Goal: Information Seeking & Learning: Learn about a topic

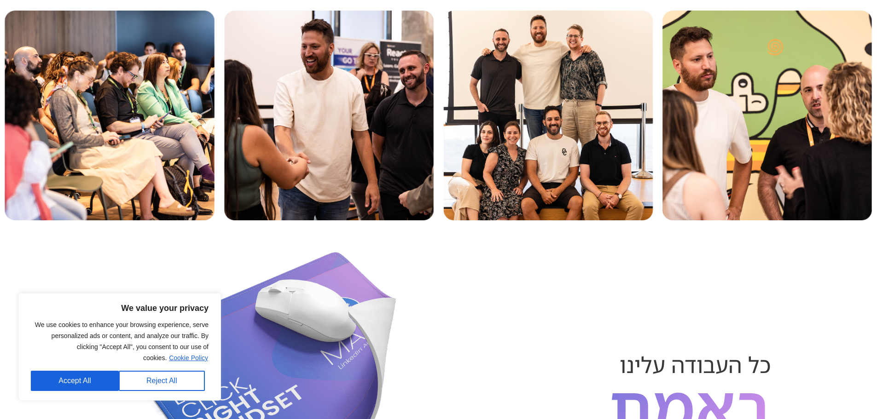
scroll to position [4428, 0]
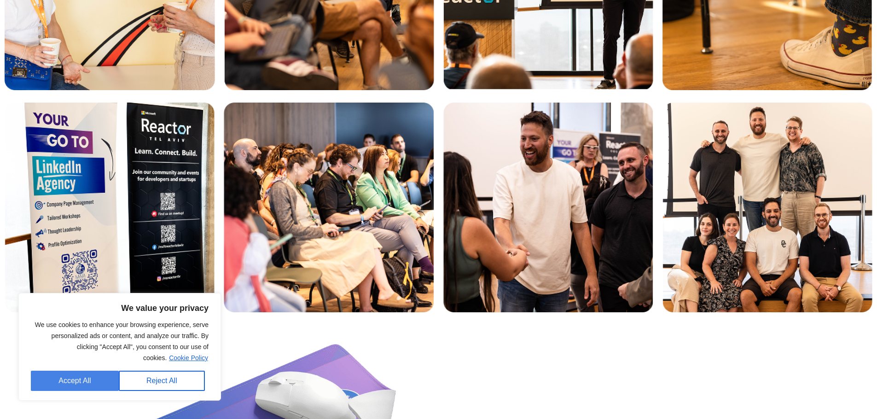
click at [96, 381] on button "Accept All" at bounding box center [75, 381] width 88 height 20
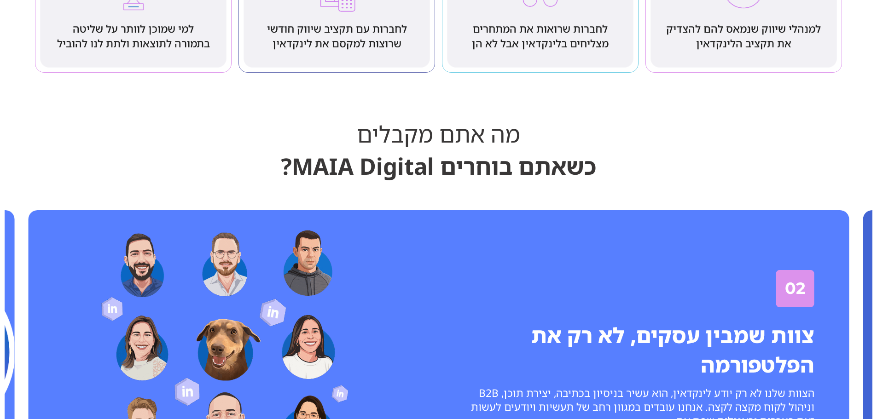
scroll to position [2541, 0]
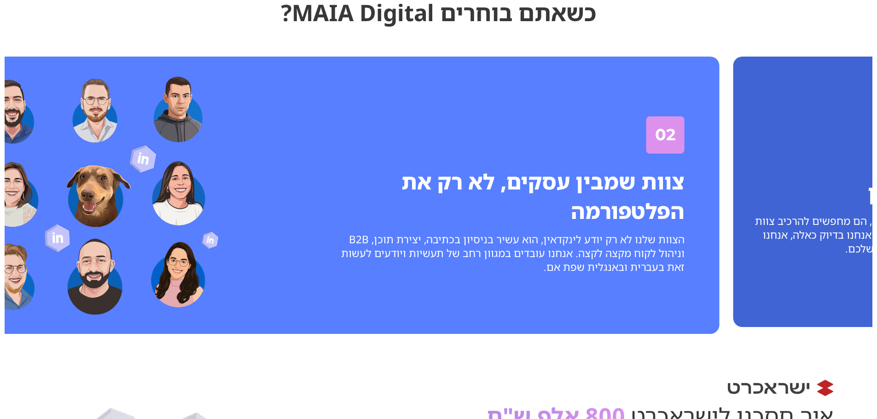
click at [544, 262] on div "צוות שמבין עסקים, לא רק את הפלטפורמה הצוות שלנו לא רק יודע לינקדאין, הוא עשיר ב…" at bounding box center [510, 218] width 350 height 111
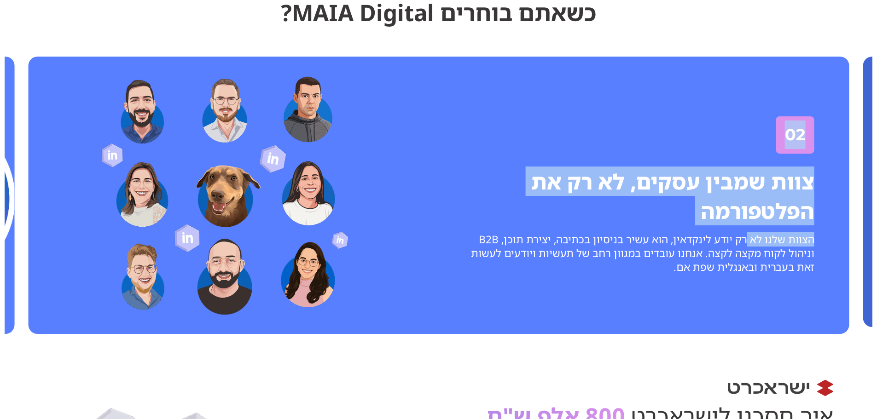
drag, startPoint x: 645, startPoint y: 255, endPoint x: 528, endPoint y: 256, distance: 117.4
click at [528, 256] on div "03 דוח"ות שמתמקדים בתוצאות עסקיות כמובן שאנחנו מודדים מעורבות, חשיפות, CPC ואת …" at bounding box center [439, 195] width 868 height 287
click at [616, 238] on div "צוות שמבין עסקים, לא רק את הפלטפורמה הצוות שלנו לא רק יודע לינקדאין, הוא עשיר ב…" at bounding box center [640, 218] width 350 height 111
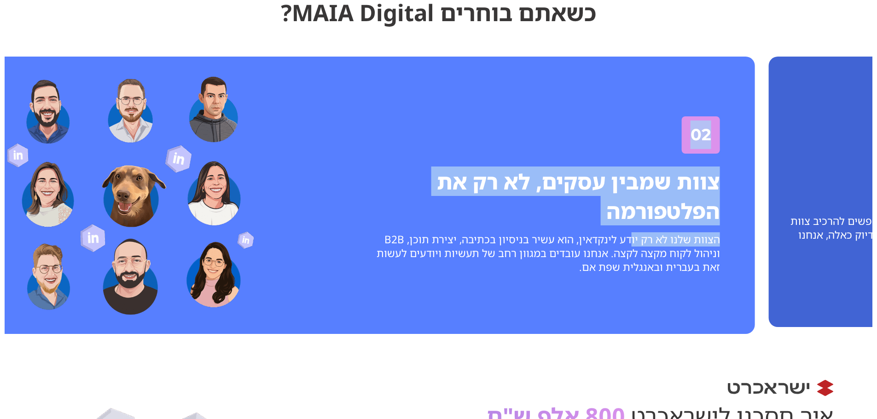
click at [469, 234] on div "צוות שמבין עסקים, לא רק את הפלטפורמה הצוות שלנו לא רק יודע לינקדאין, הוא עשיר ב…" at bounding box center [545, 218] width 350 height 111
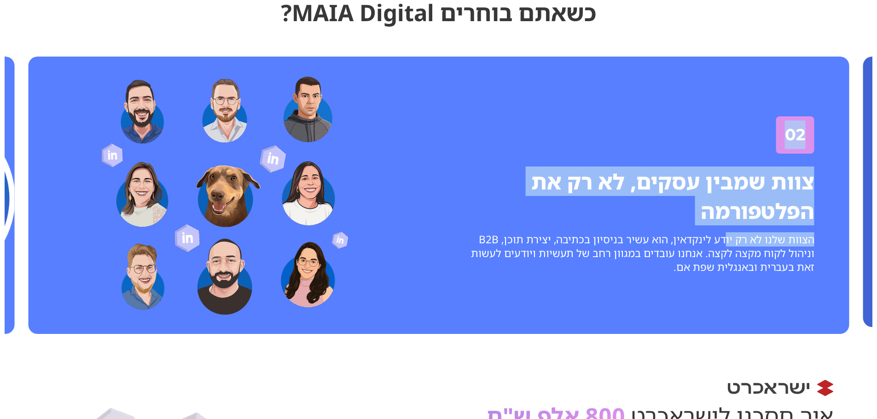
click at [357, 237] on img "2 / 4" at bounding box center [224, 195] width 266 height 250
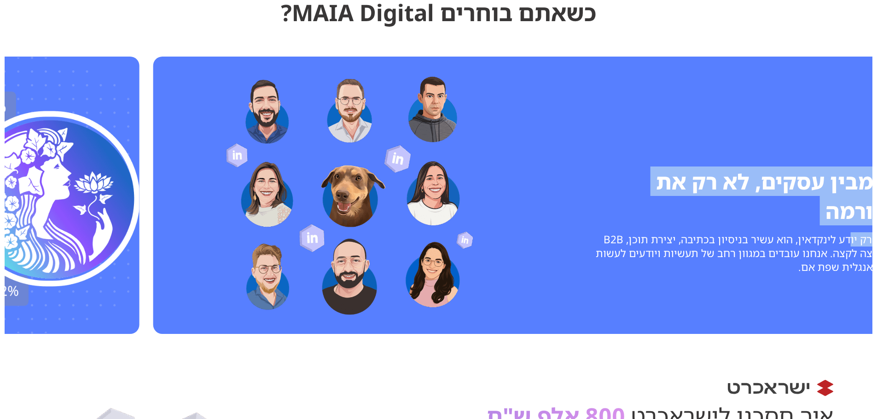
click at [427, 227] on img "2 / 4" at bounding box center [349, 195] width 266 height 250
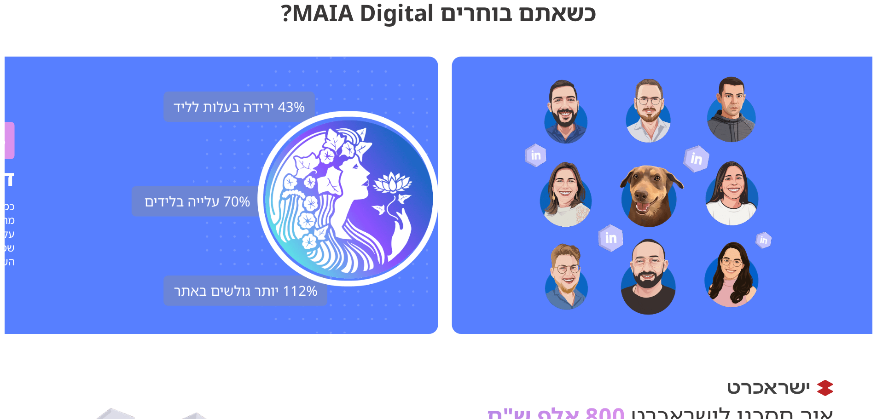
click at [514, 174] on div "2 / 4" at bounding box center [648, 195] width 392 height 250
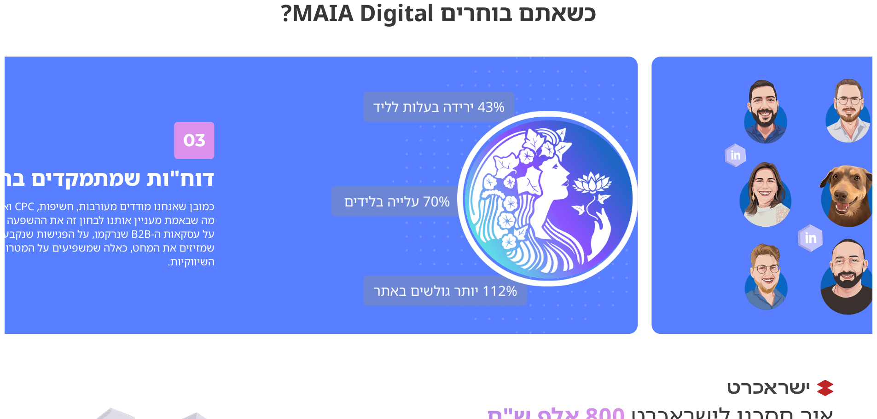
click at [336, 220] on img "3 / 4" at bounding box center [484, 196] width 307 height 278
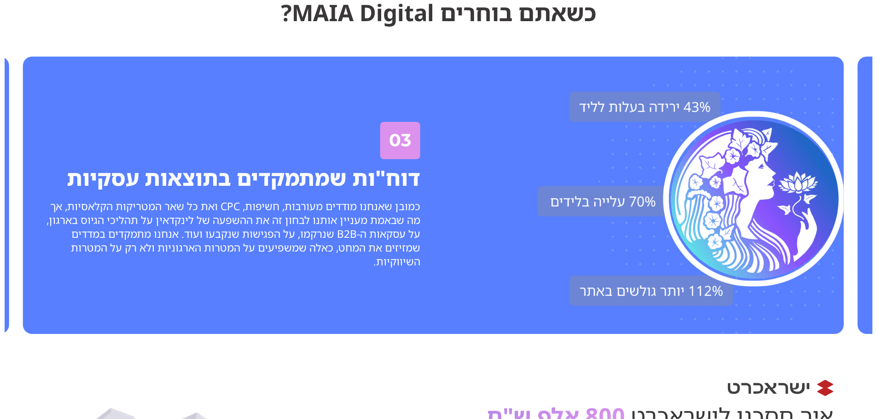
click at [448, 194] on div "3 / 4" at bounding box center [645, 196] width 397 height 278
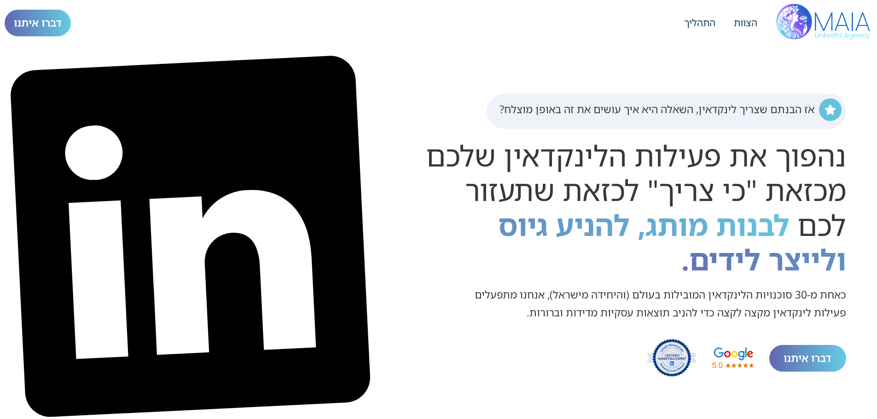
scroll to position [0, 0]
